Goal: Task Accomplishment & Management: Manage account settings

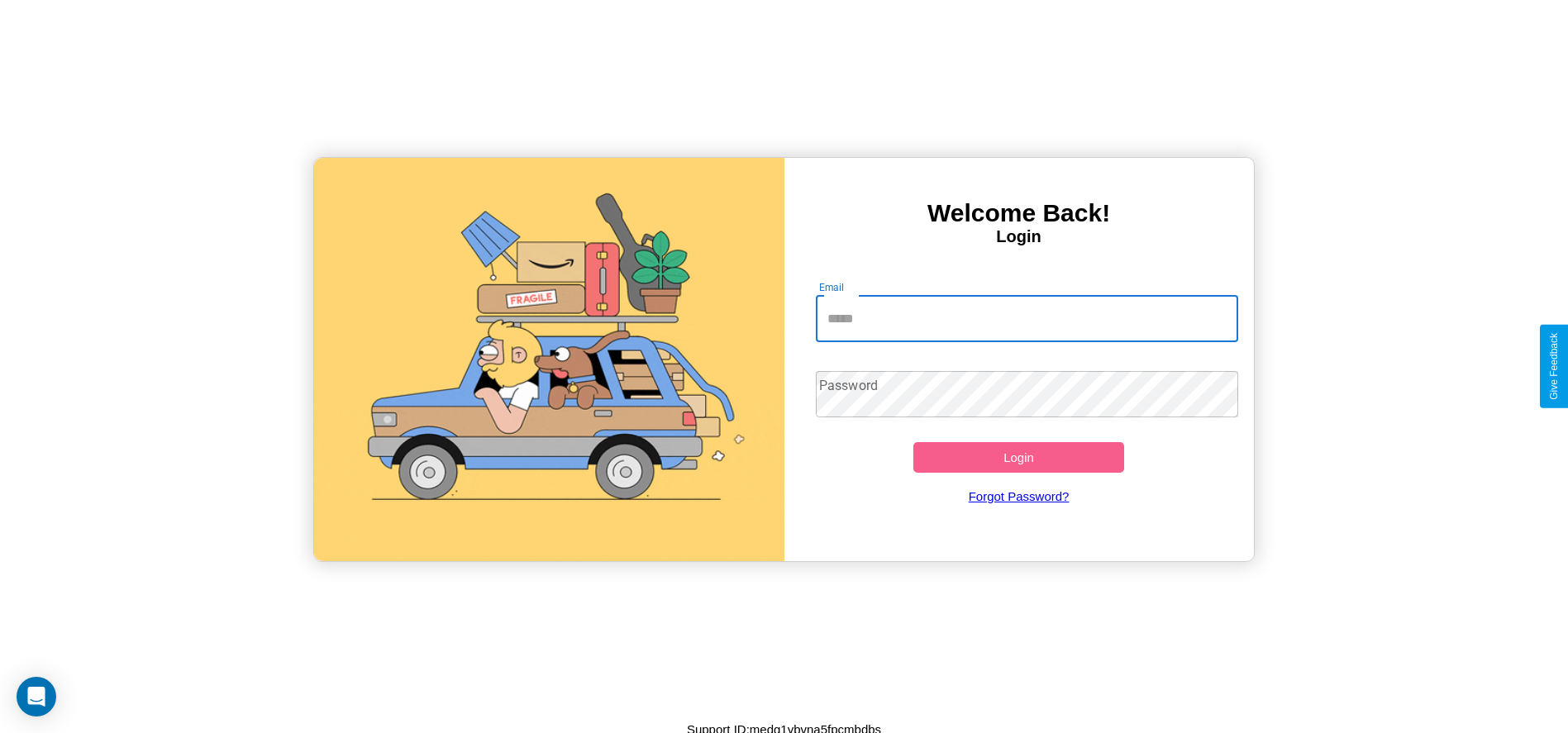
click at [1026, 318] on input "Email" at bounding box center [1026, 319] width 422 height 46
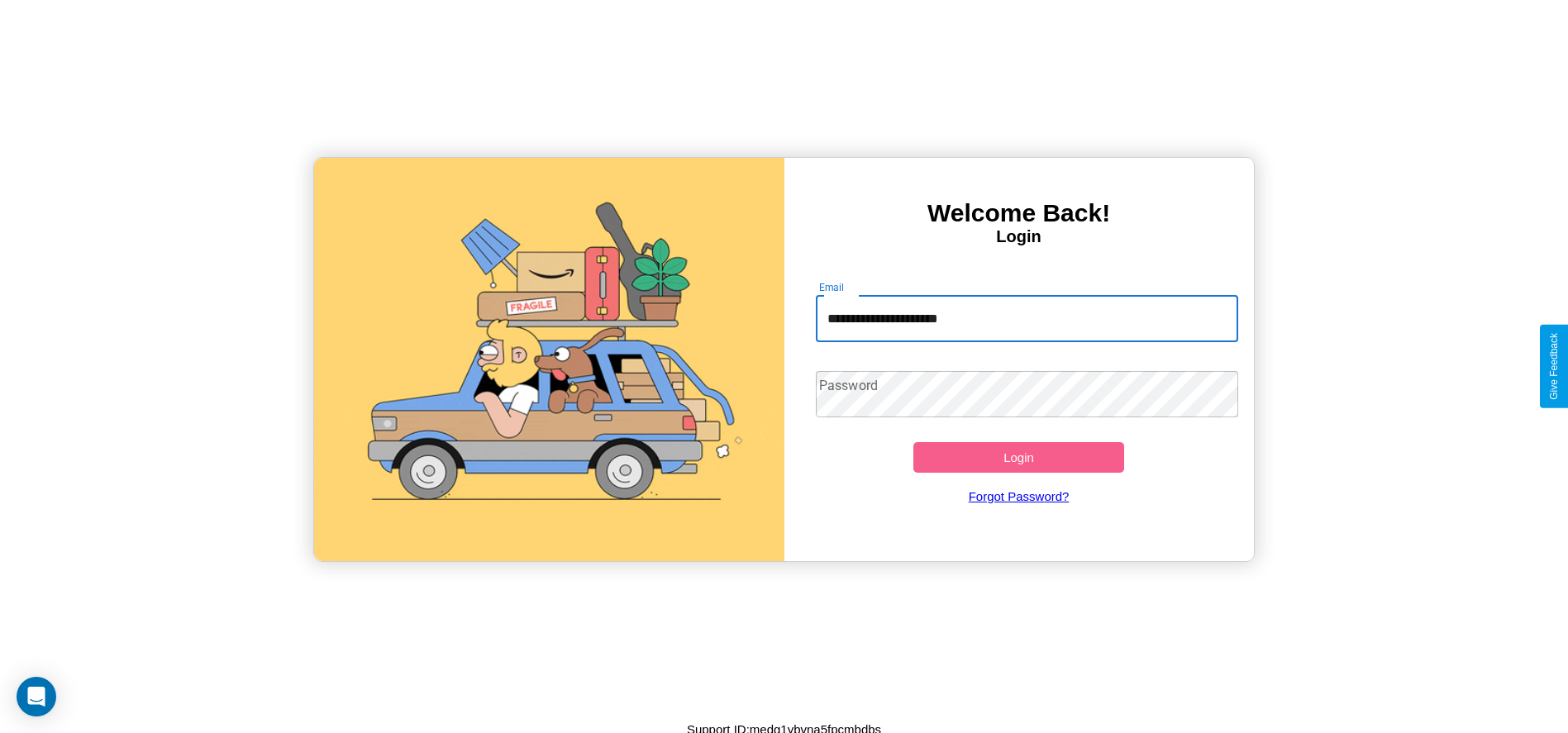
type input "**********"
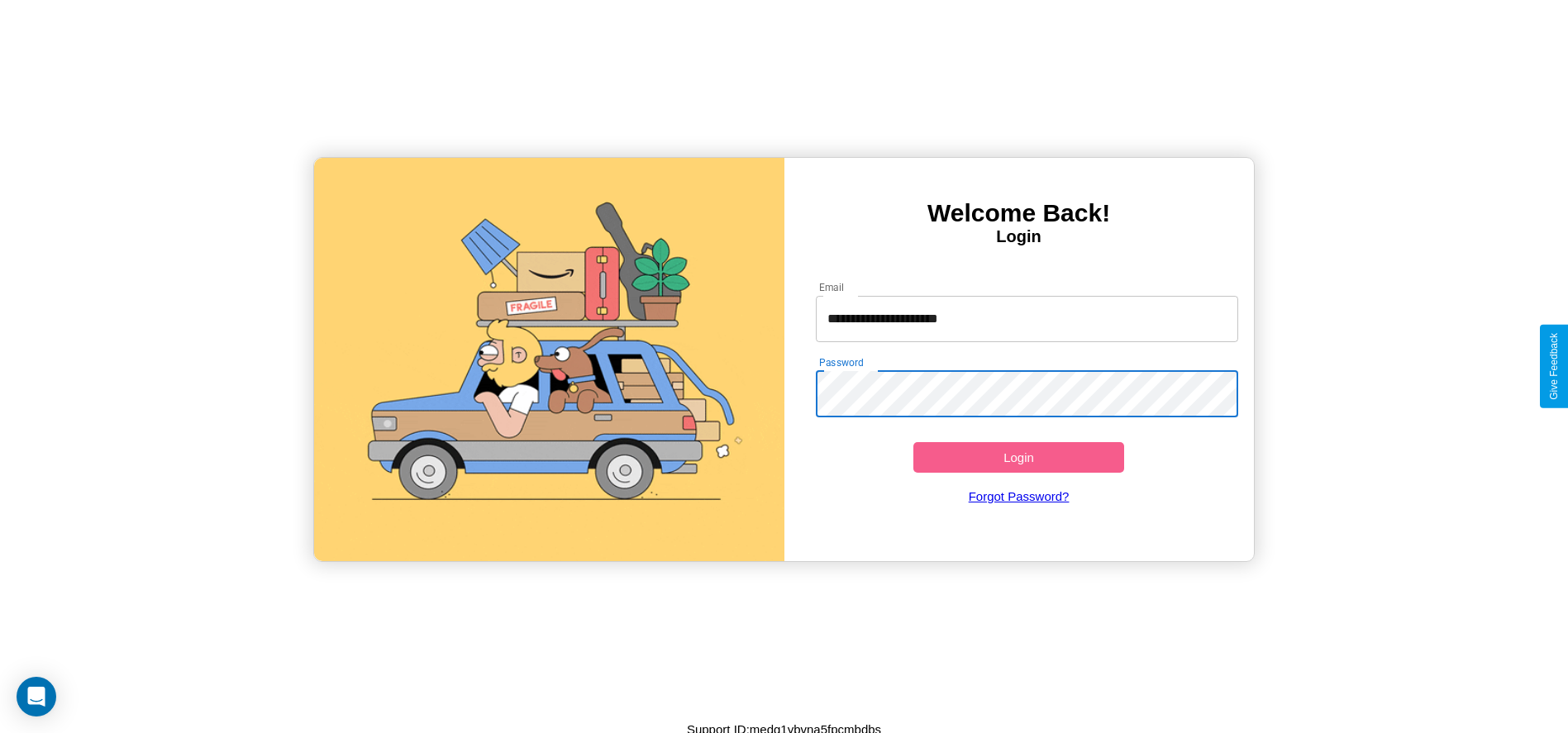
click at [1018, 457] on button "Login" at bounding box center [1019, 457] width 212 height 30
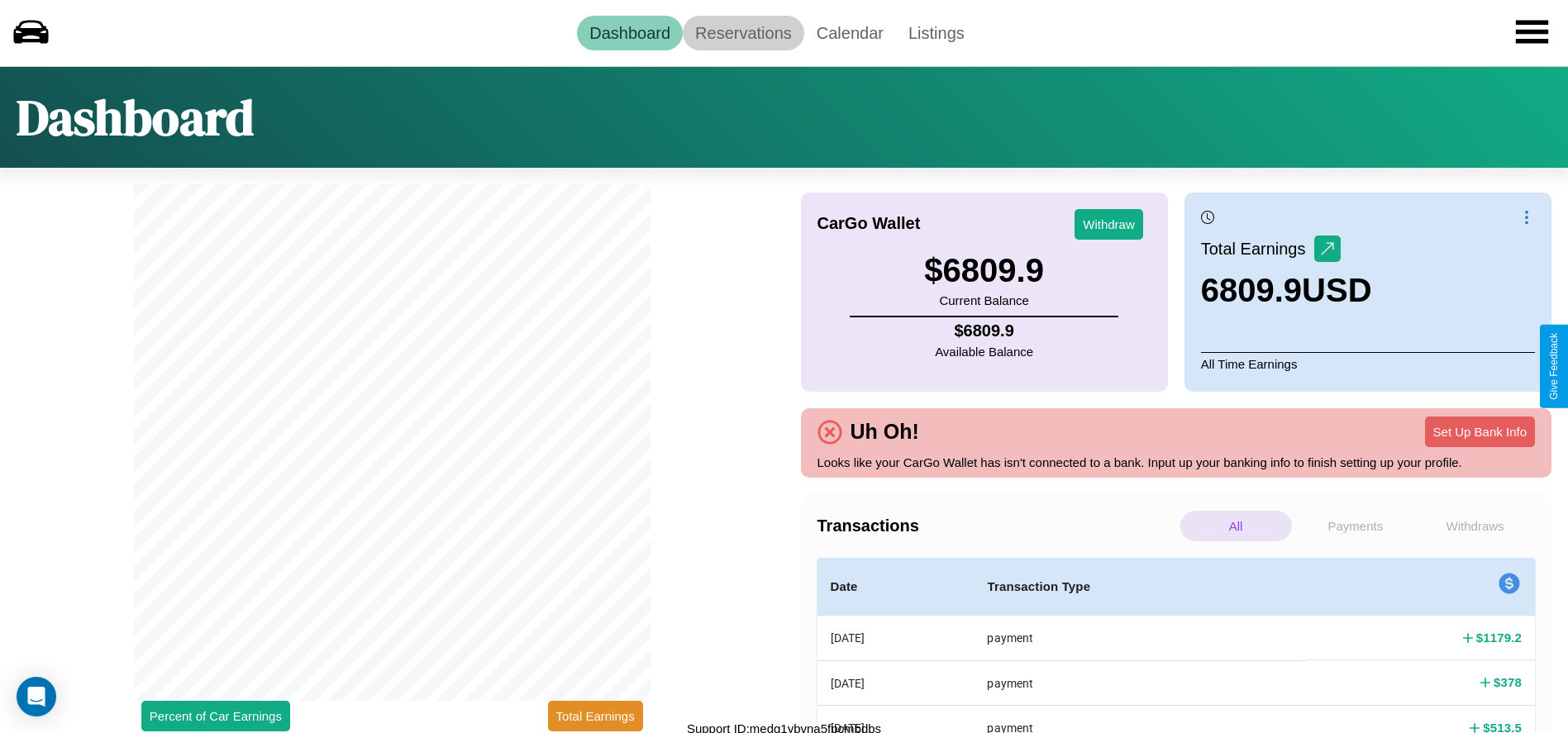
click at [744, 32] on link "Reservations" at bounding box center [744, 33] width 122 height 35
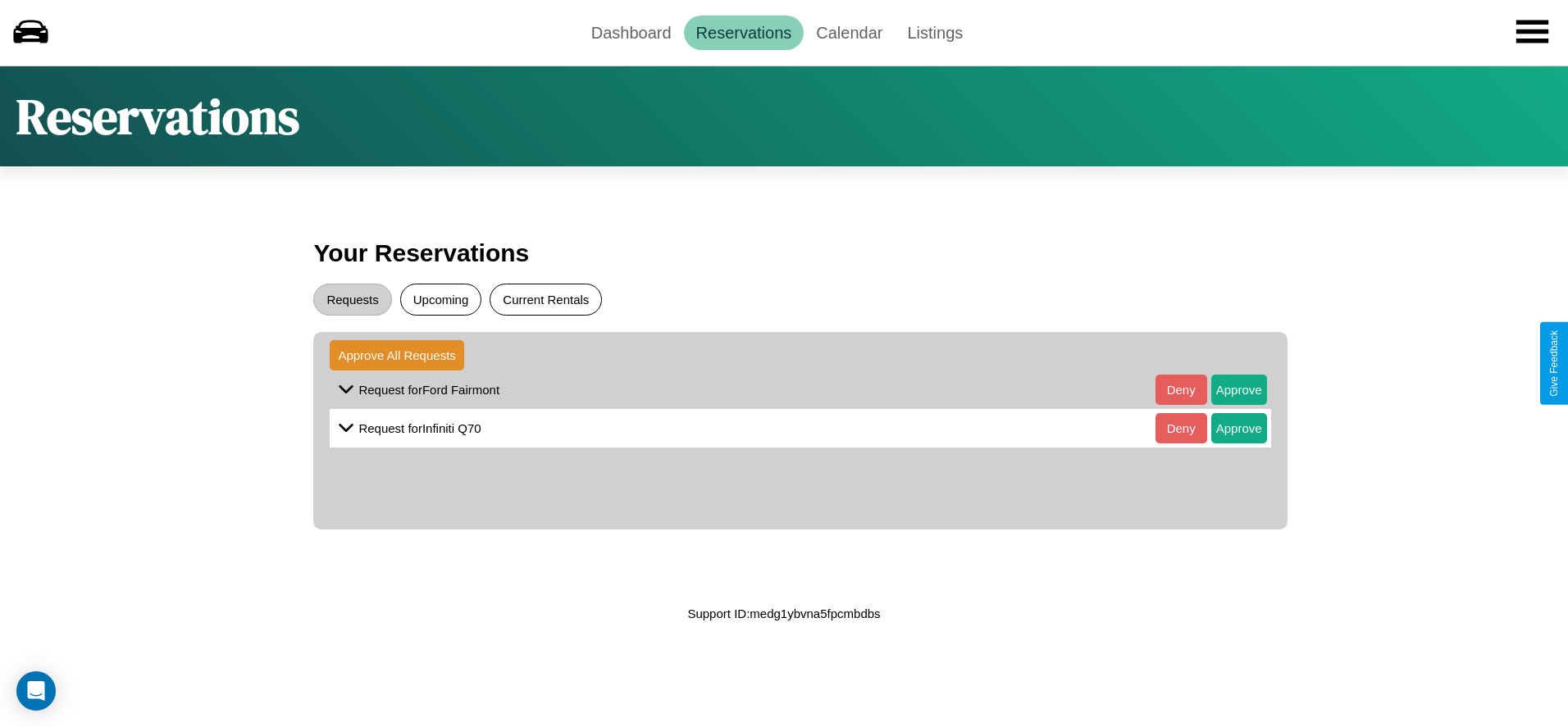
click at [545, 299] on button "Current Rentals" at bounding box center [545, 300] width 112 height 32
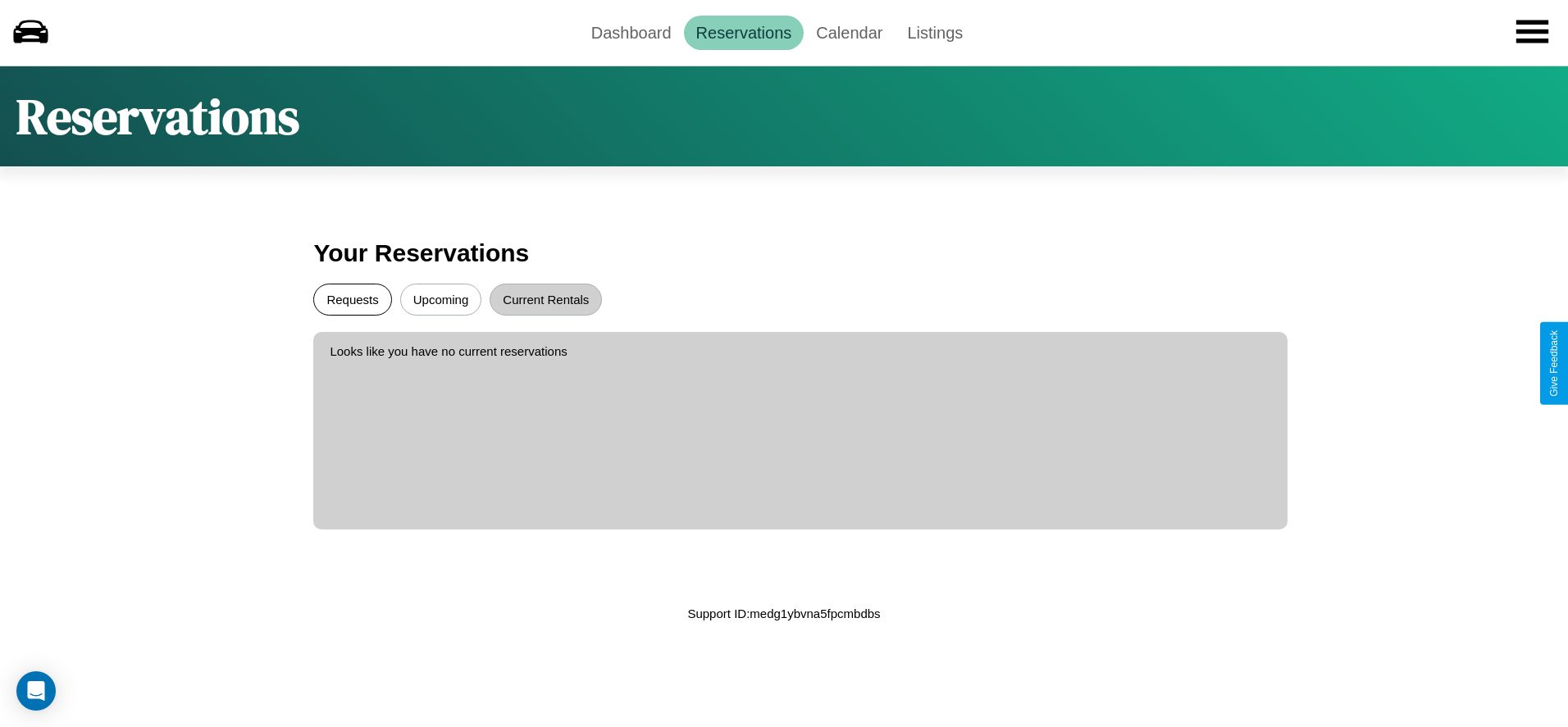
click at [353, 299] on button "Requests" at bounding box center [352, 300] width 78 height 32
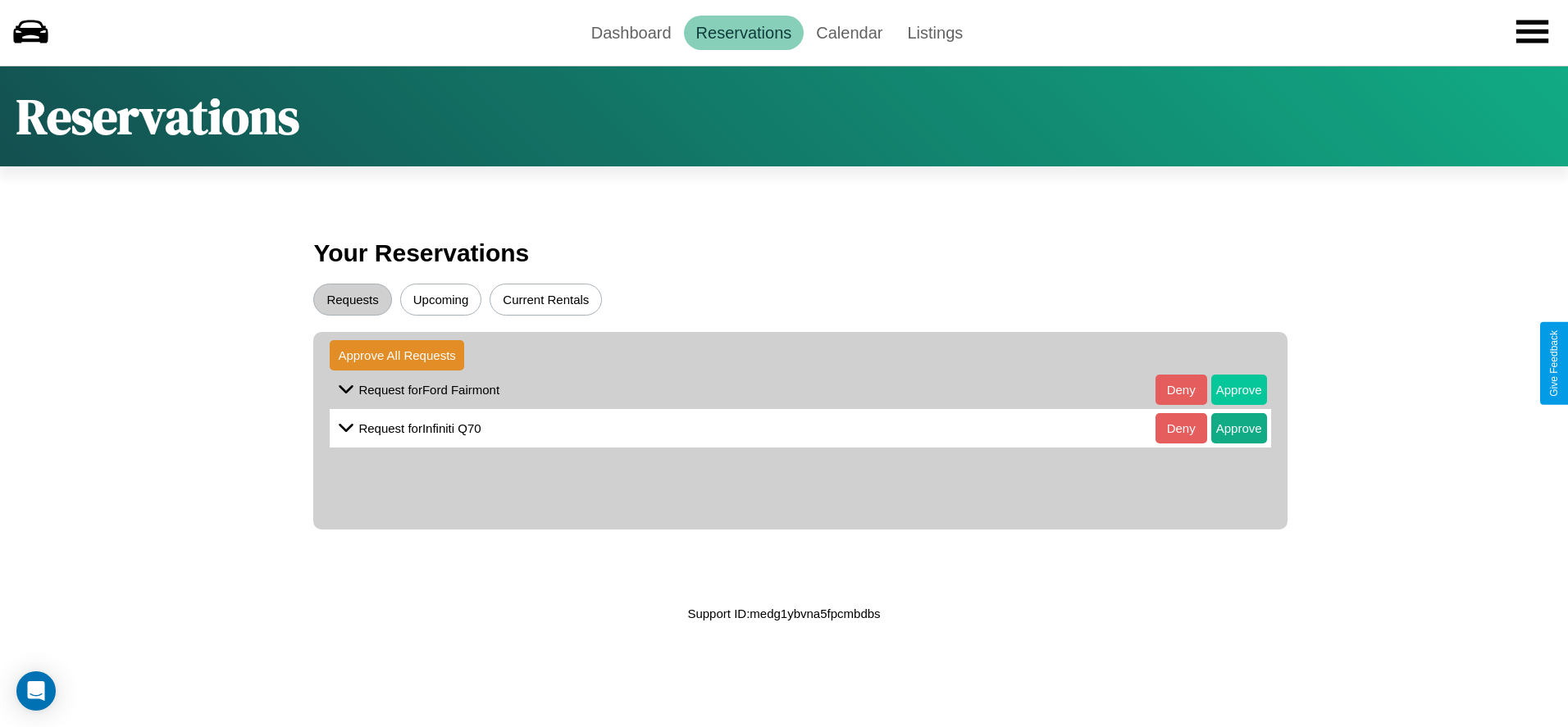
click at [1226, 389] on button "Approve" at bounding box center [1239, 390] width 56 height 30
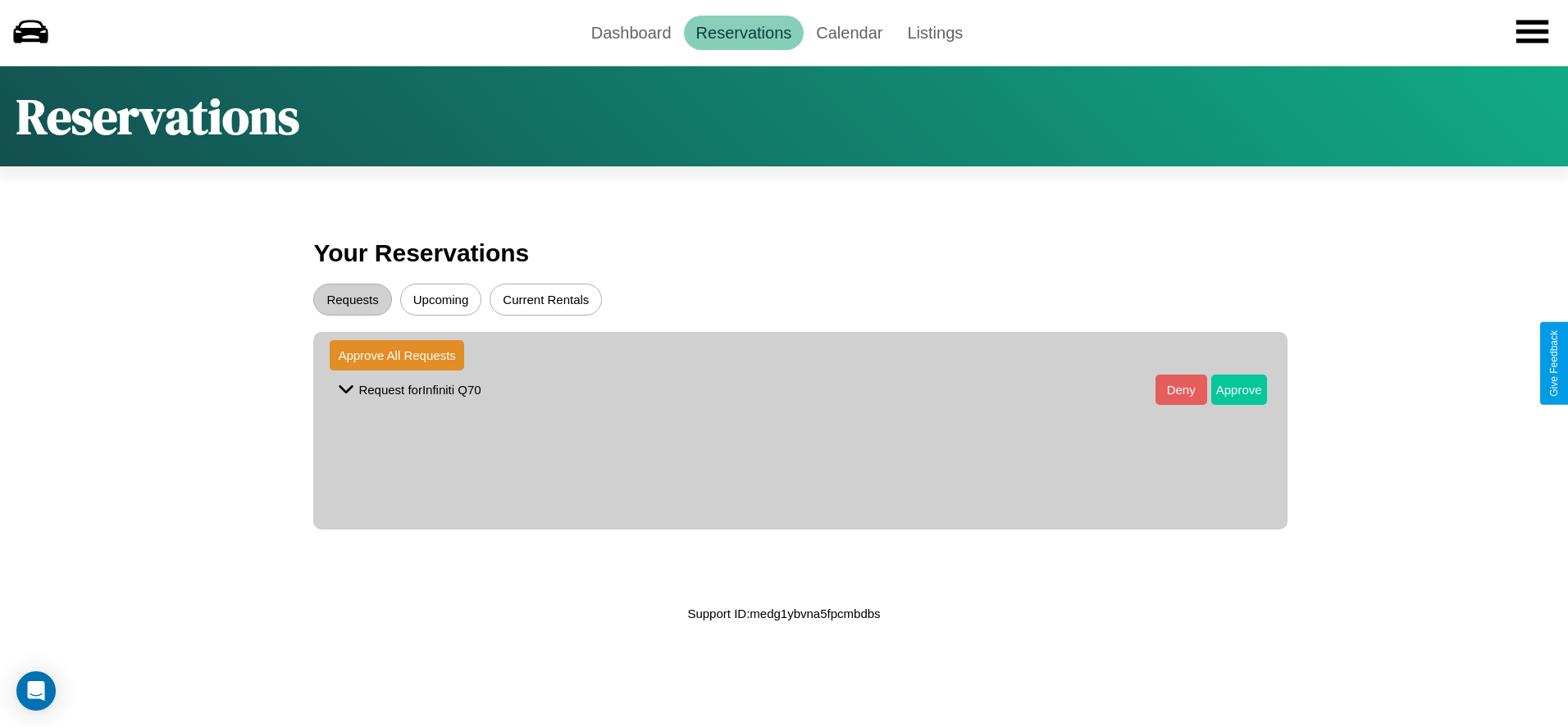
click at [1226, 389] on button "Approve" at bounding box center [1239, 390] width 56 height 30
